Goal: Check status: Check status

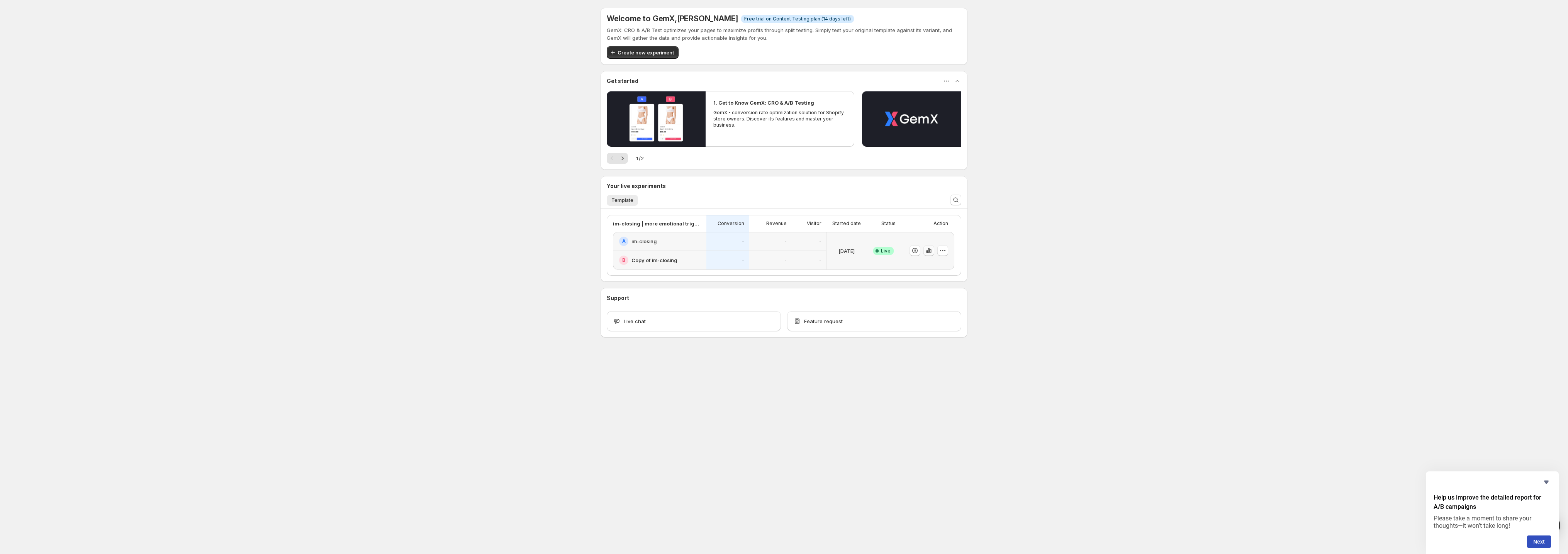
click at [924, 251] on button "button" at bounding box center [929, 251] width 11 height 11
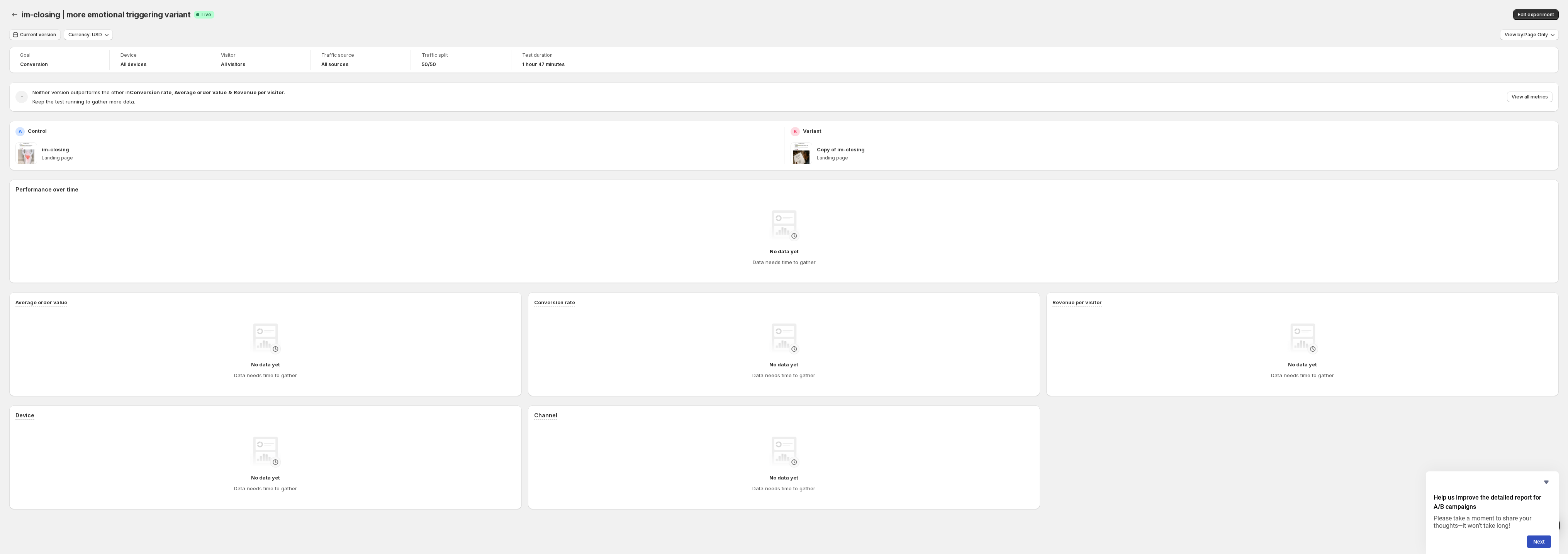
click at [46, 38] on button "Current version" at bounding box center [35, 35] width 51 height 11
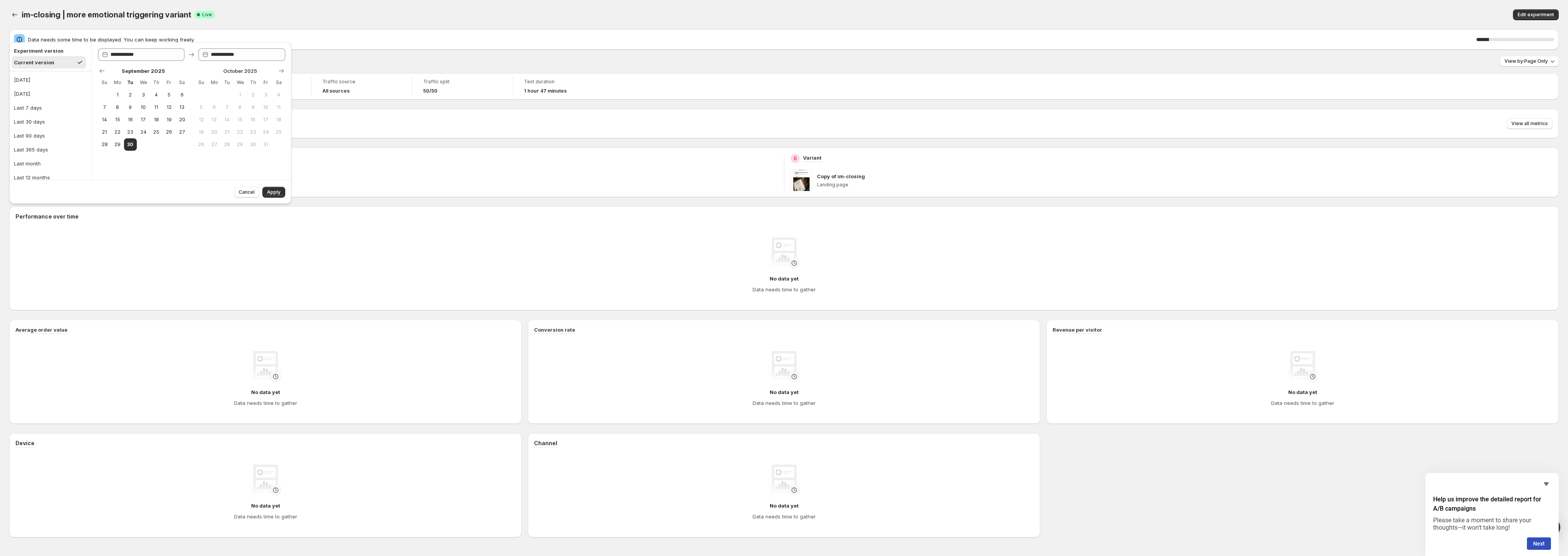
click at [46, 39] on span "Data needs some time to be displayed. You can keep working freely." at bounding box center [753, 39] width 1449 height 8
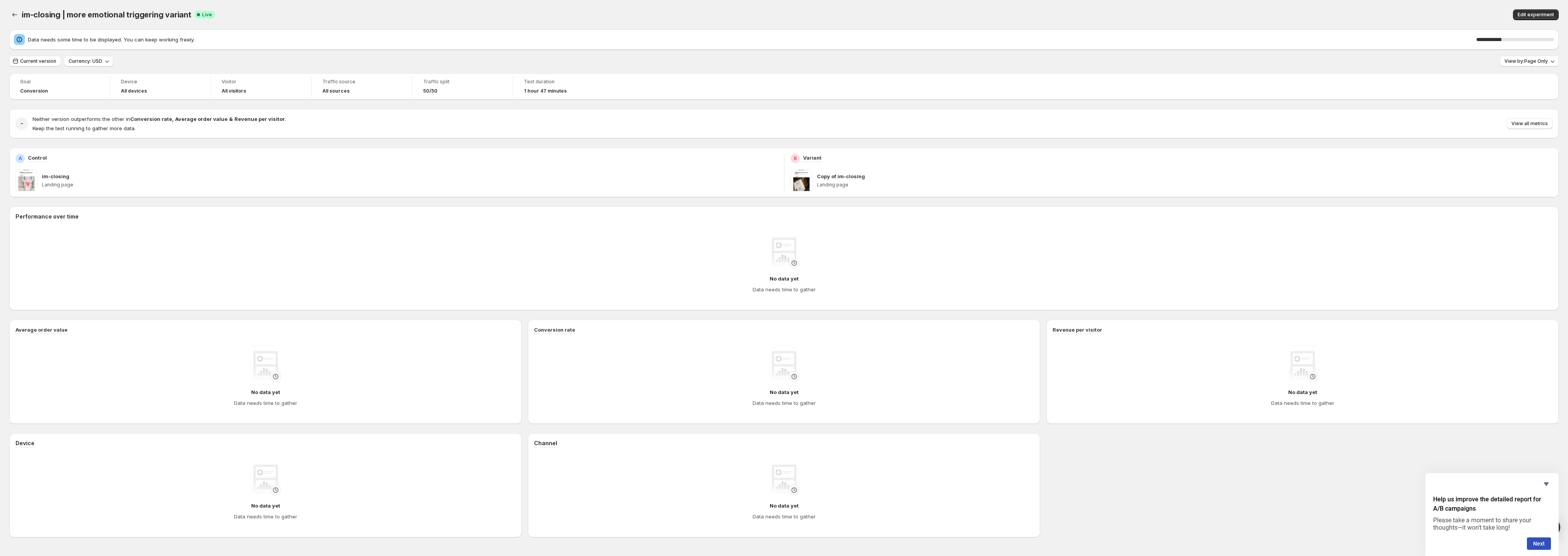
click at [61, 147] on div "Goal Conversion Device All devices Visitor All visitors Traffic source All sour…" at bounding box center [784, 305] width 1549 height 464
click at [78, 177] on div "im-closing" at bounding box center [410, 177] width 736 height 8
click at [48, 62] on span "Current version" at bounding box center [38, 61] width 36 height 7
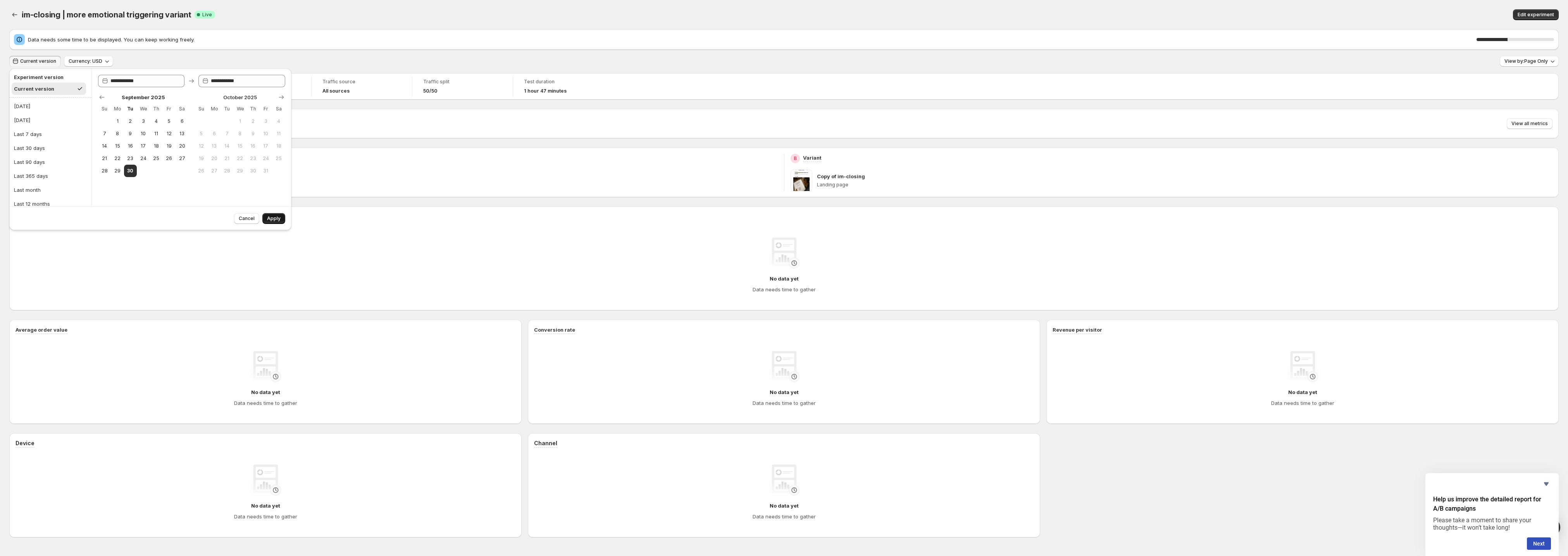
click at [272, 217] on span "Apply" at bounding box center [273, 218] width 13 height 7
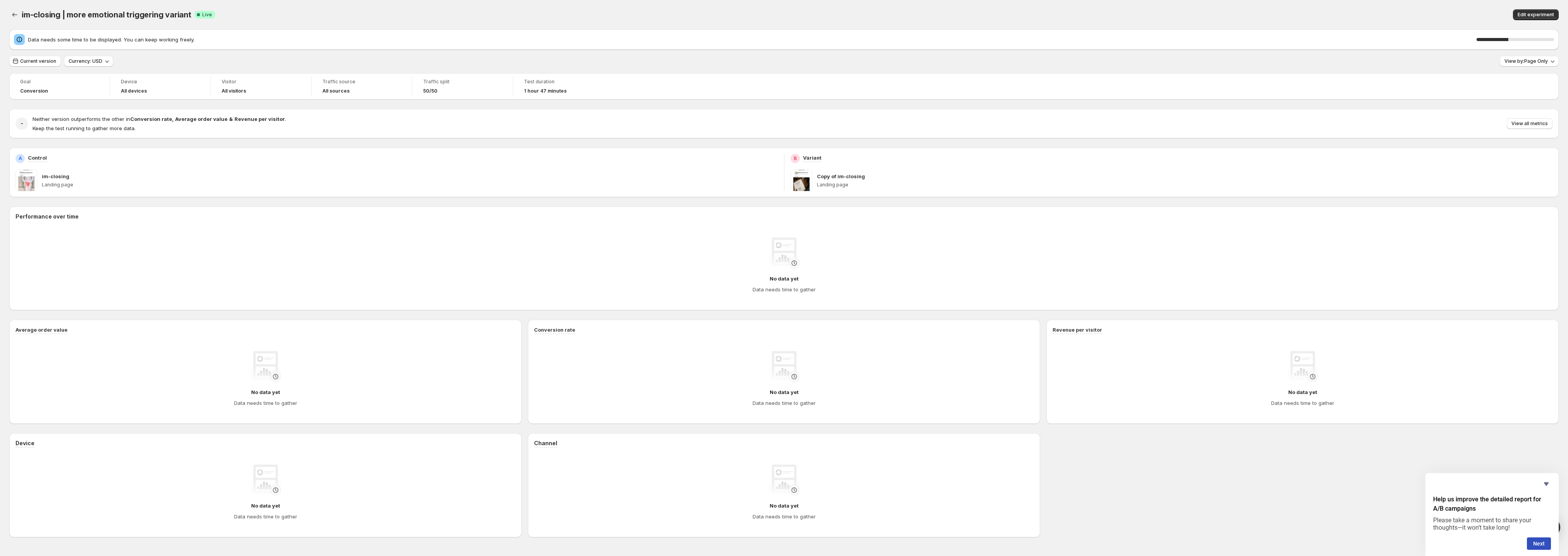
scroll to position [23, 0]
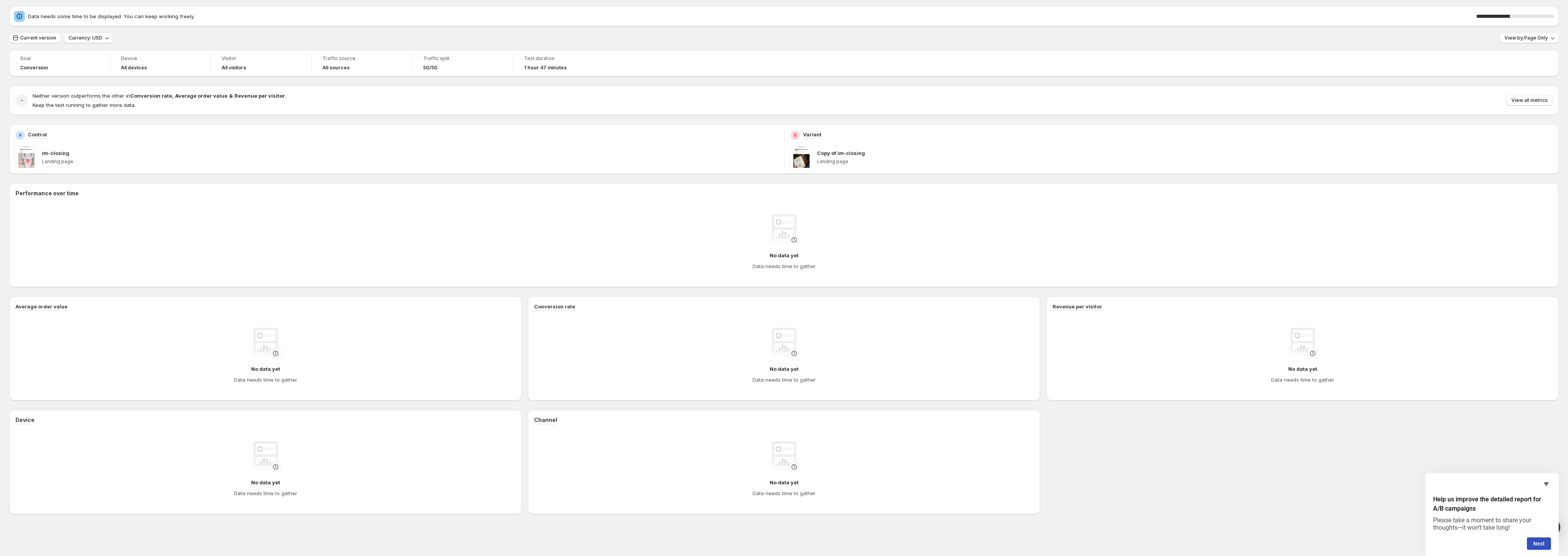
click at [777, 485] on h4 "No data yet" at bounding box center [784, 482] width 29 height 8
click at [33, 102] on span "Keep the test running to gather more data." at bounding box center [85, 104] width 103 height 7
click at [70, 120] on div "Goal Conversion Device All devices Visitor All visitors Traffic source All sour…" at bounding box center [784, 282] width 1549 height 464
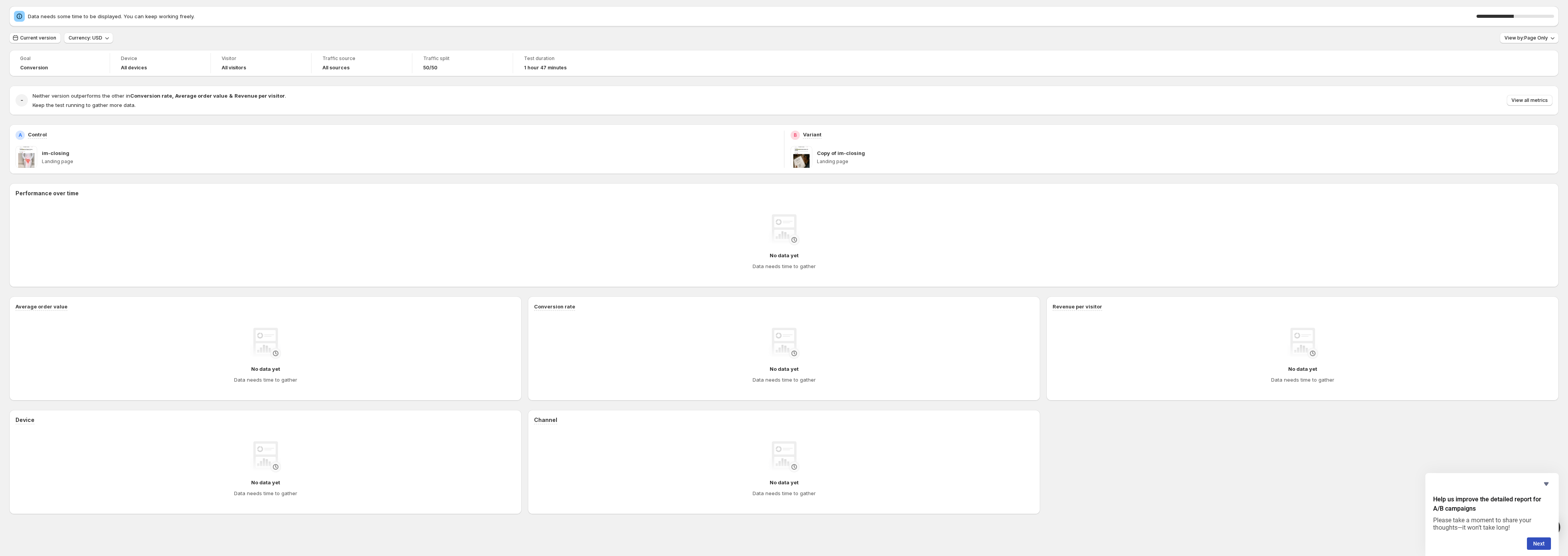
click at [104, 101] on span "Keep the test running to gather more data." at bounding box center [85, 104] width 103 height 7
click at [122, 112] on div "- Neither version outperforms the other in Conversion rate , Average order valu…" at bounding box center [784, 100] width 1549 height 29
click at [146, 95] on strong "Conversion rate" at bounding box center [151, 96] width 42 height 7
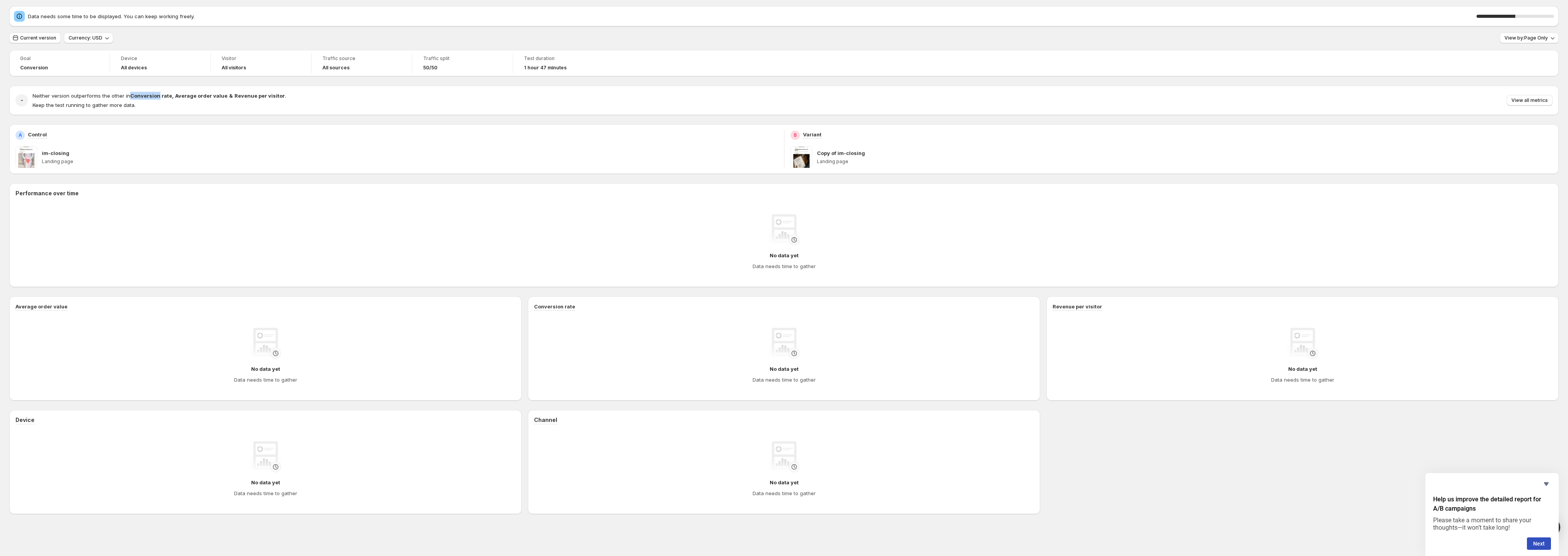
click at [146, 95] on strong "Conversion rate" at bounding box center [151, 96] width 42 height 7
click at [149, 107] on p "Keep the test running to gather more data." at bounding box center [160, 105] width 254 height 8
click at [42, 42] on button "Current version" at bounding box center [35, 39] width 52 height 11
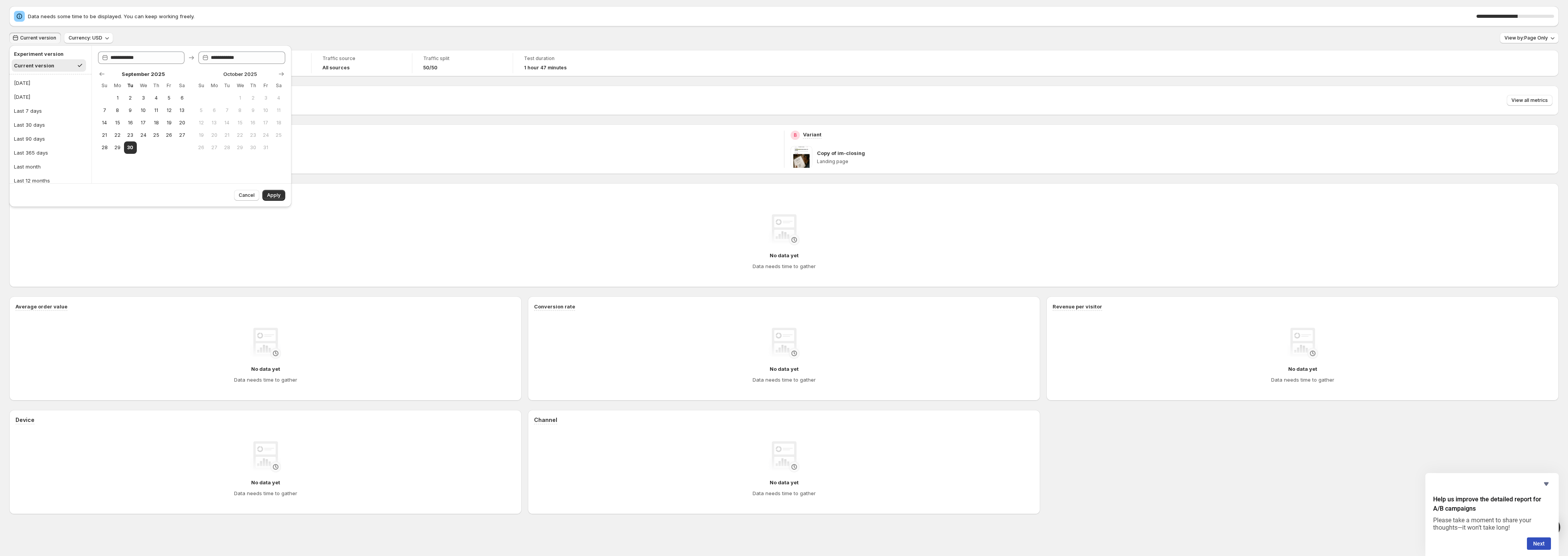
click at [39, 39] on span "Current version" at bounding box center [38, 38] width 36 height 7
click at [30, 20] on div "Data needs some time to be displayed. You can keep working freely. 53 %" at bounding box center [784, 17] width 1540 height 11
click at [21, 19] on icon at bounding box center [19, 16] width 8 height 8
click at [61, 19] on span "Data needs some time to be displayed. You can keep working freely." at bounding box center [753, 16] width 1449 height 8
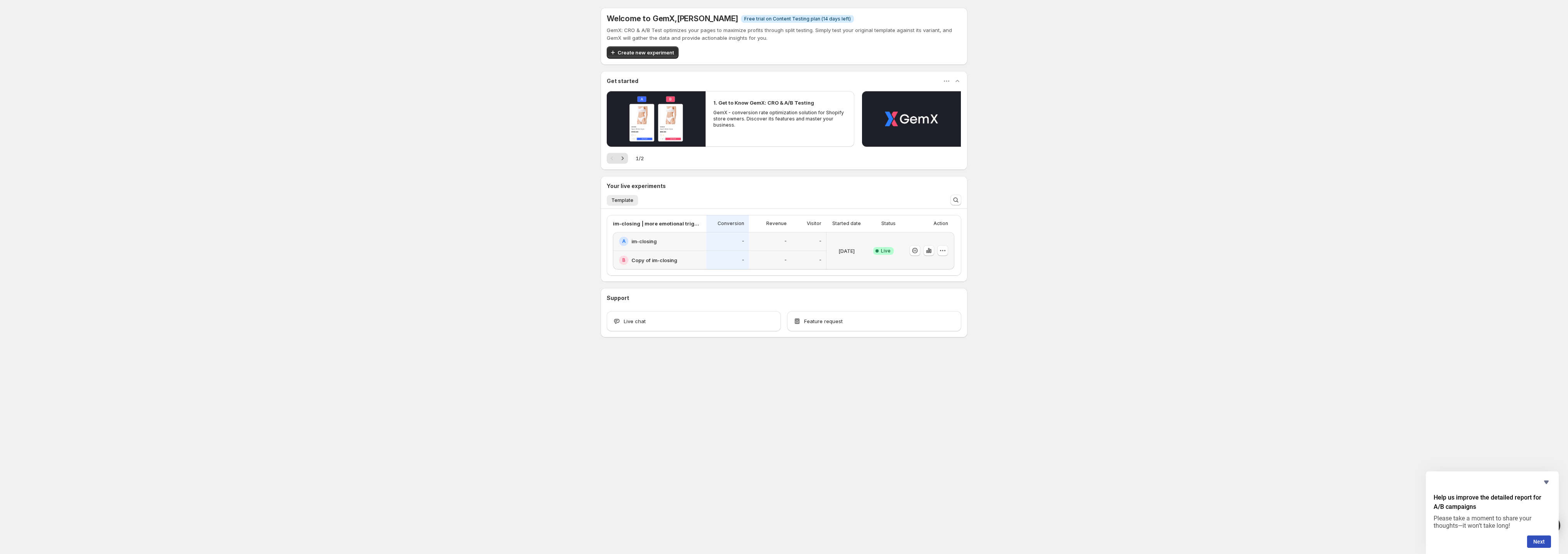
click at [487, 156] on div "Welcome to GemX , [PERSON_NAME] Info Free trial on Content Testing plan (14 day…" at bounding box center [784, 189] width 1568 height 379
click at [381, 229] on div "Welcome to GemX , [PERSON_NAME] Info Free trial on Content Testing plan (14 day…" at bounding box center [784, 189] width 1568 height 379
